Goal: Information Seeking & Learning: Find specific fact

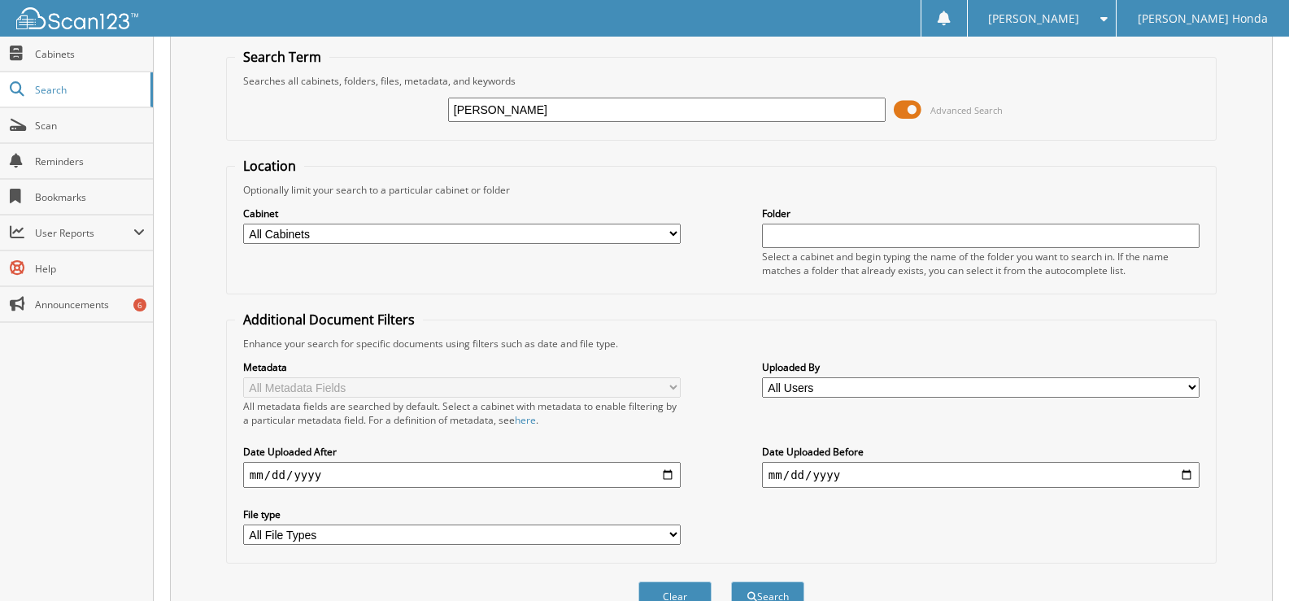
scroll to position [81, 0]
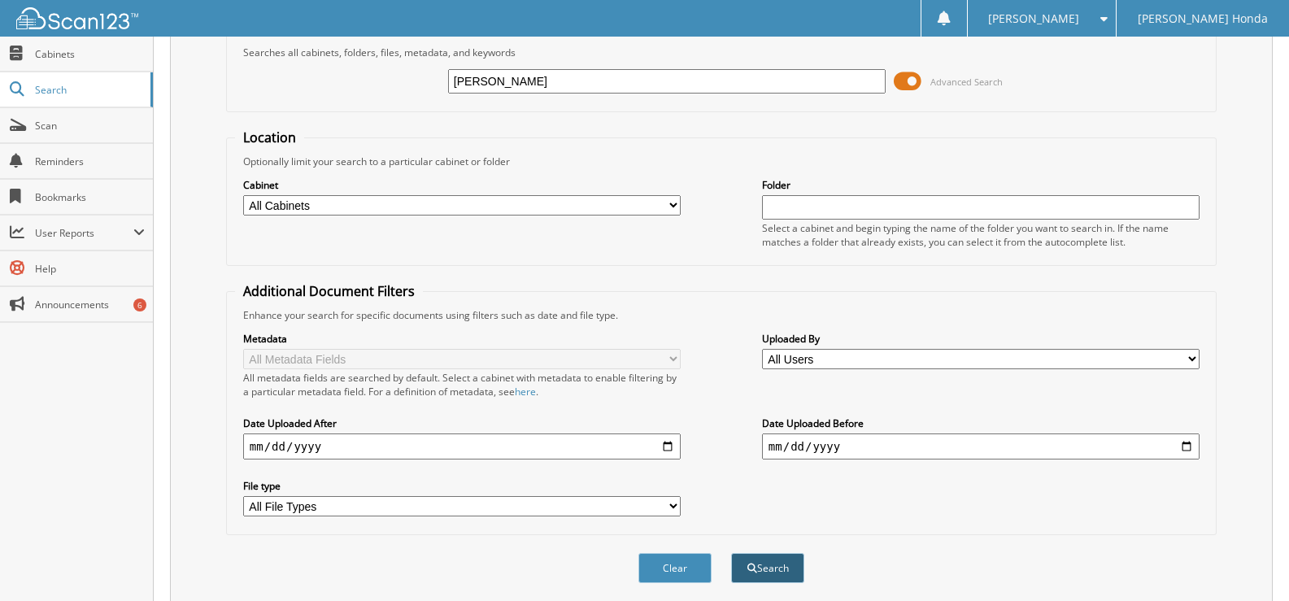
type input "[PERSON_NAME]"
click at [761, 568] on button "Search" at bounding box center [767, 568] width 73 height 30
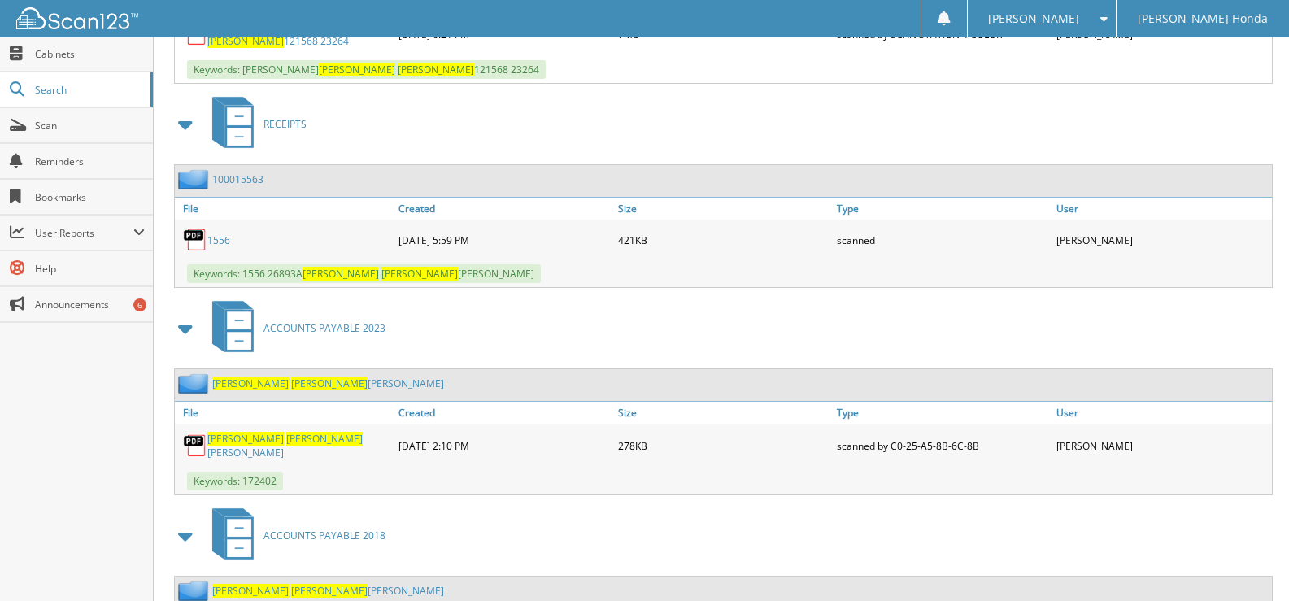
scroll to position [1714, 0]
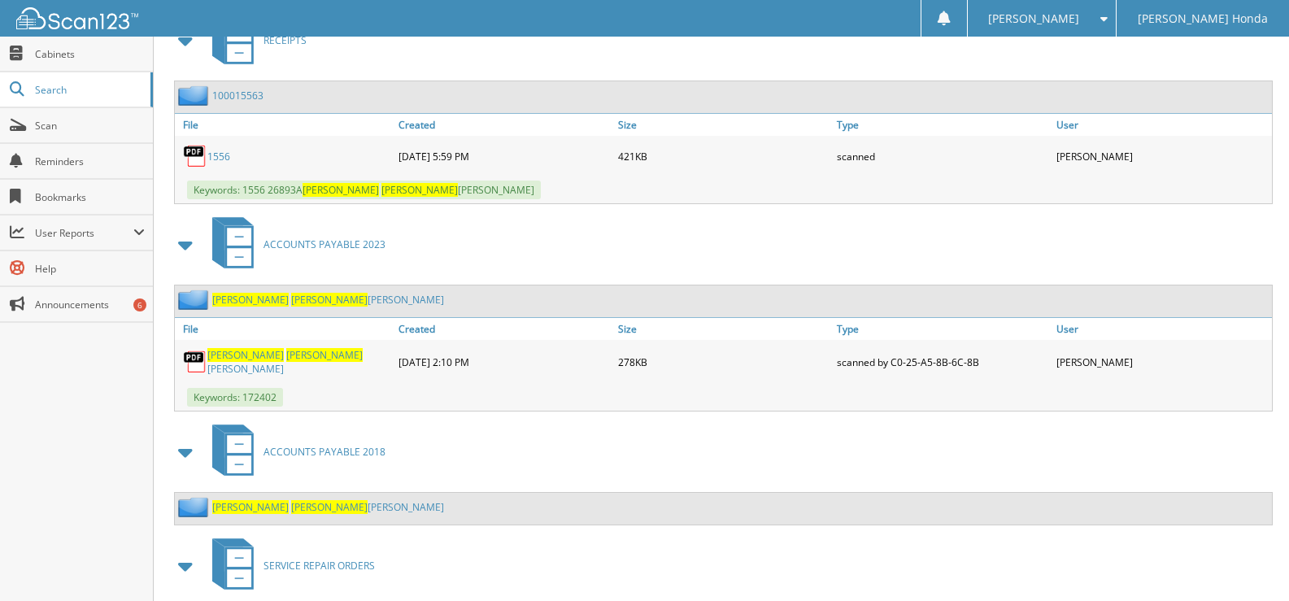
click at [191, 153] on img at bounding box center [195, 156] width 24 height 24
click at [221, 156] on link "1556" at bounding box center [218, 157] width 23 height 14
click at [196, 158] on img at bounding box center [195, 156] width 24 height 24
